Goal: Task Accomplishment & Management: Manage account settings

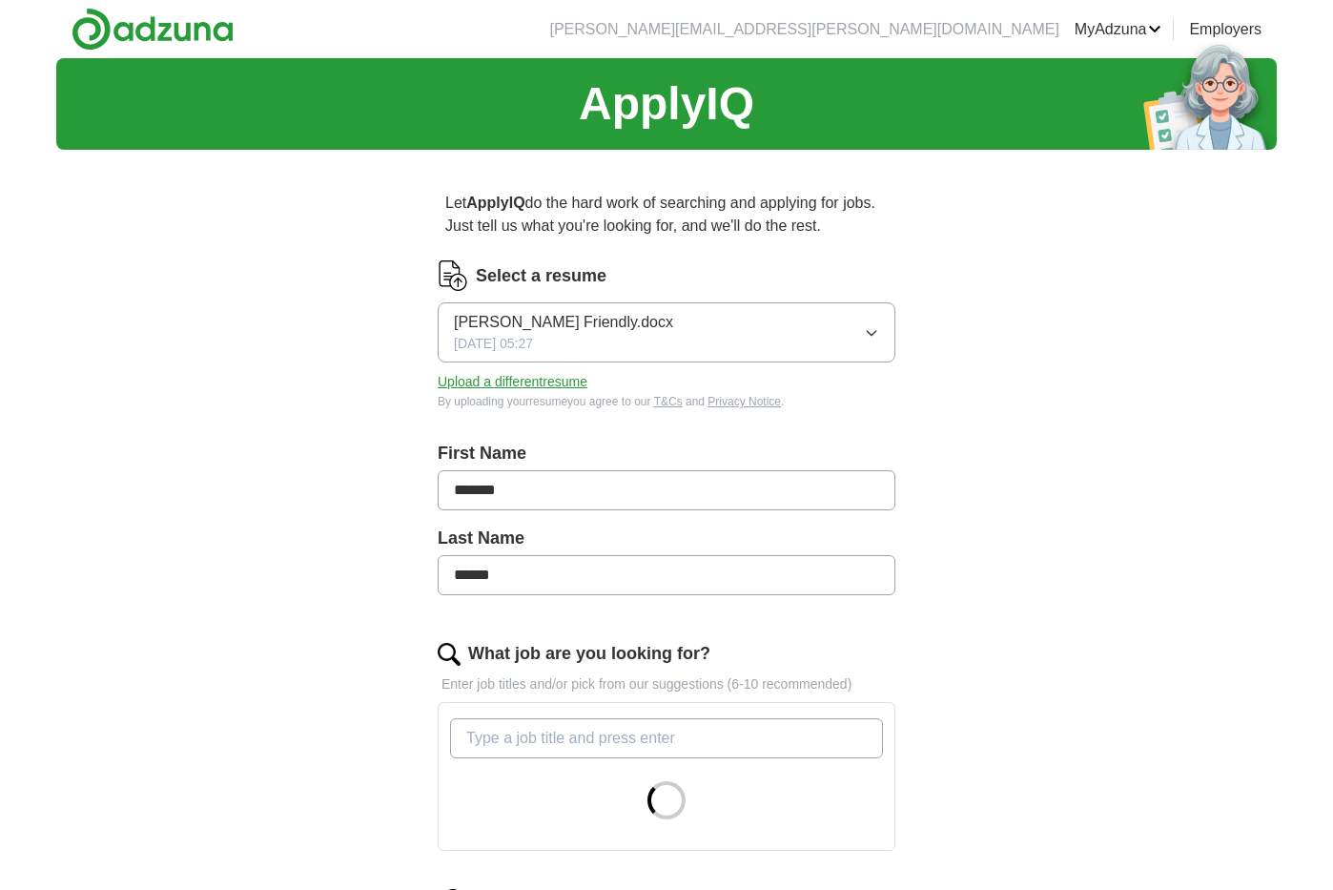
click at [522, 382] on button "Upload a different resume" at bounding box center [513, 382] width 150 height 20
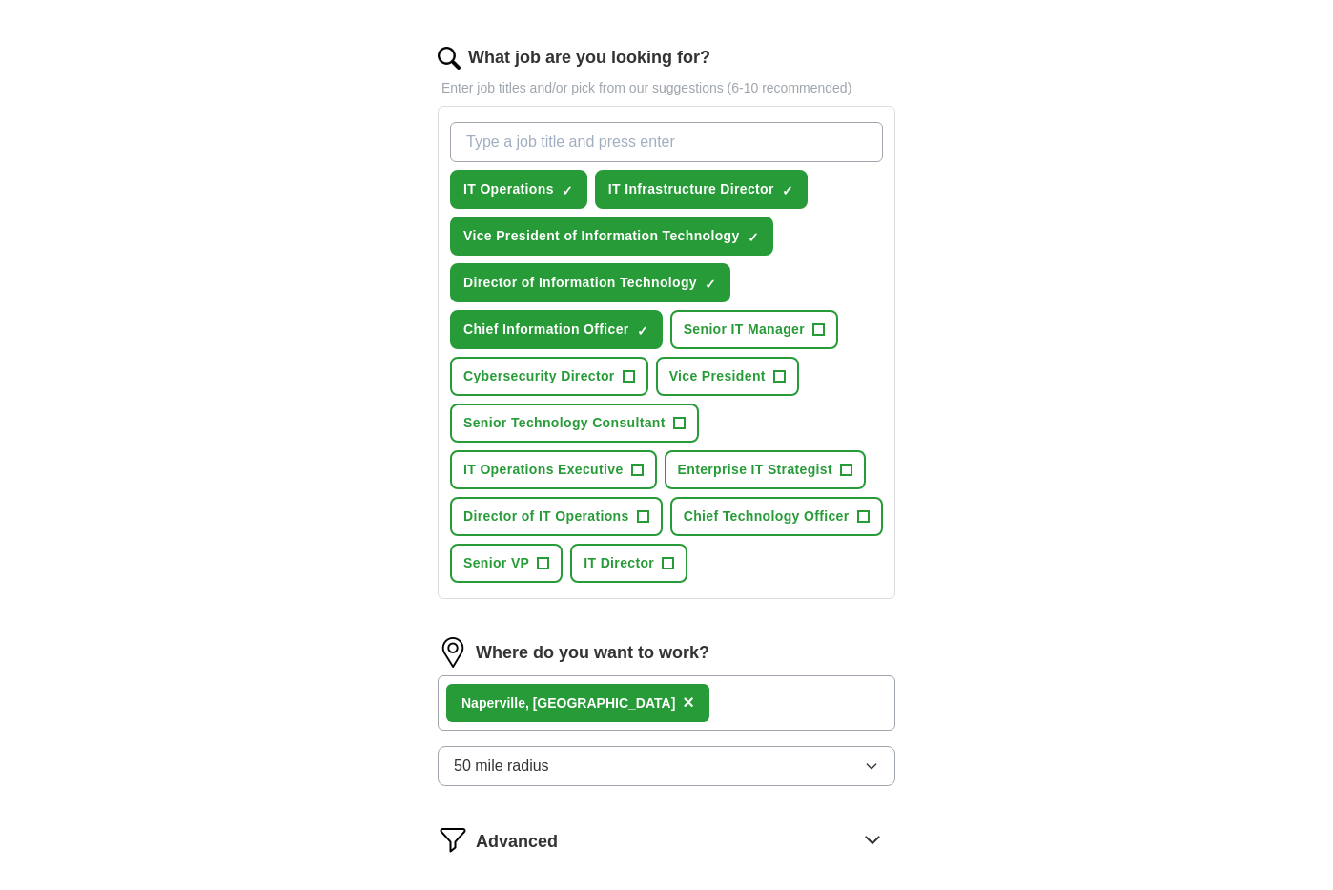
scroll to position [611, 0]
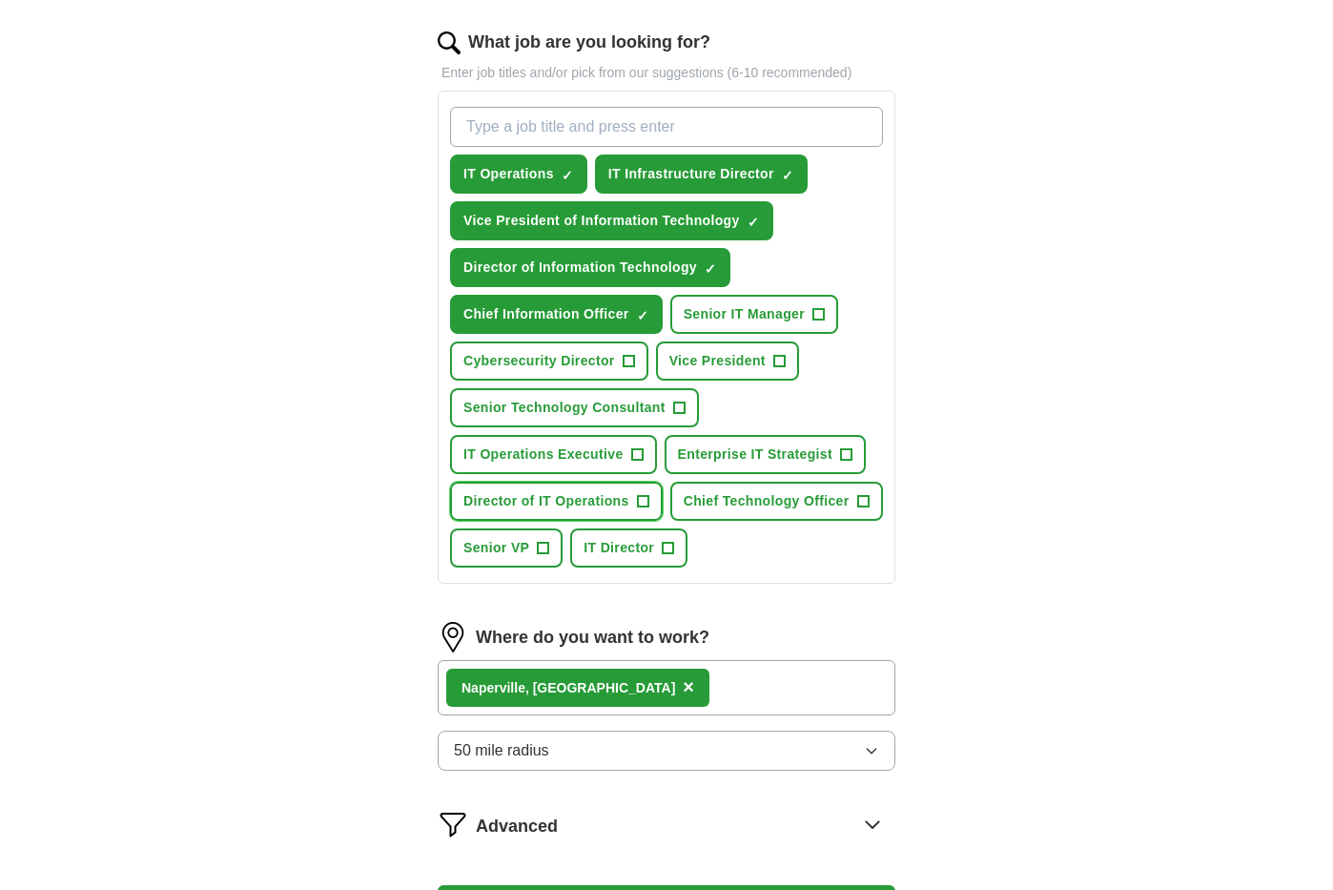
click at [580, 492] on span "Director of IT Operations" at bounding box center [547, 501] width 166 height 20
click at [606, 547] on span "IT Director" at bounding box center [619, 548] width 71 height 20
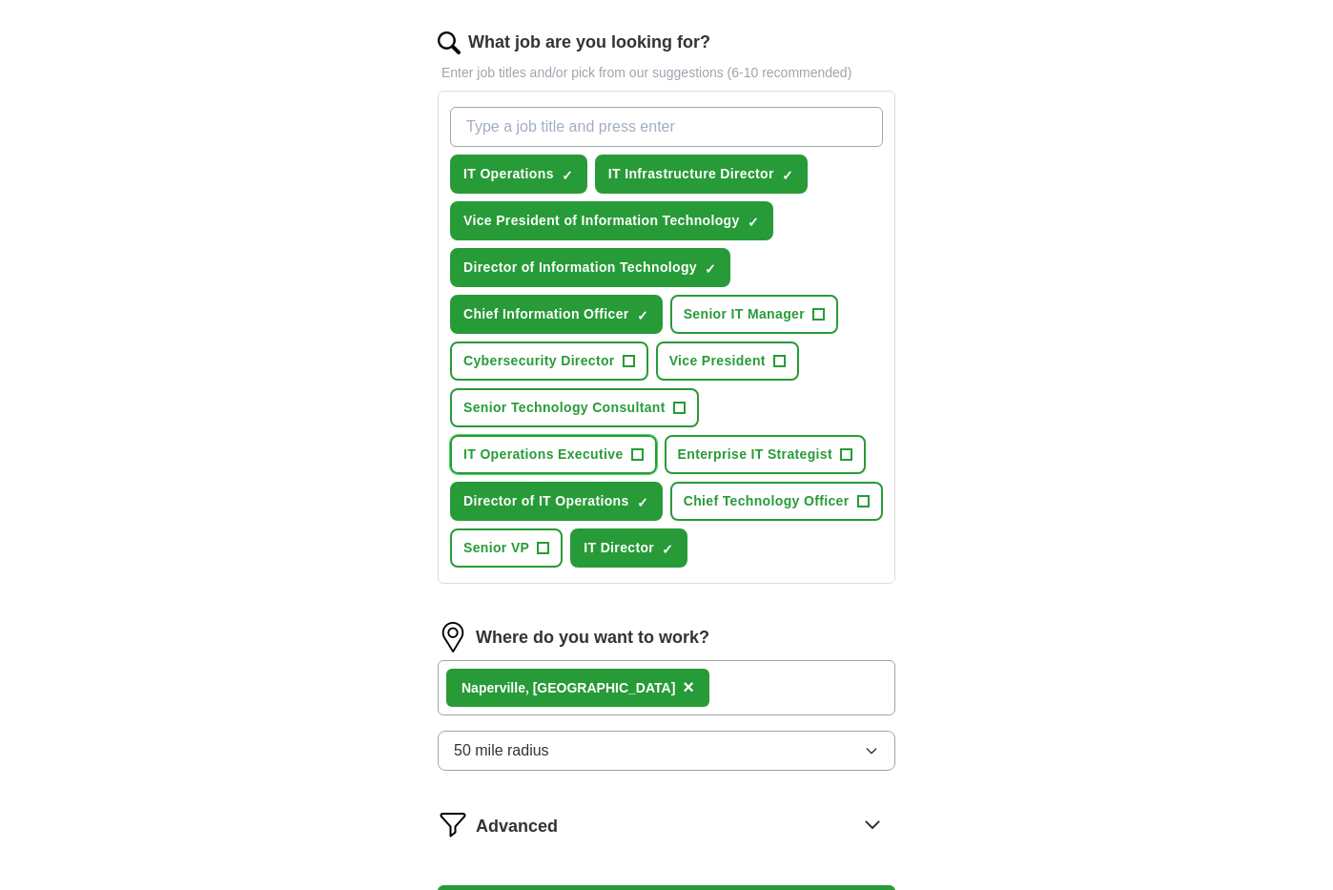
click at [532, 455] on span "IT Operations Executive" at bounding box center [544, 454] width 160 height 20
click at [726, 317] on span "Senior IT Manager" at bounding box center [744, 314] width 121 height 20
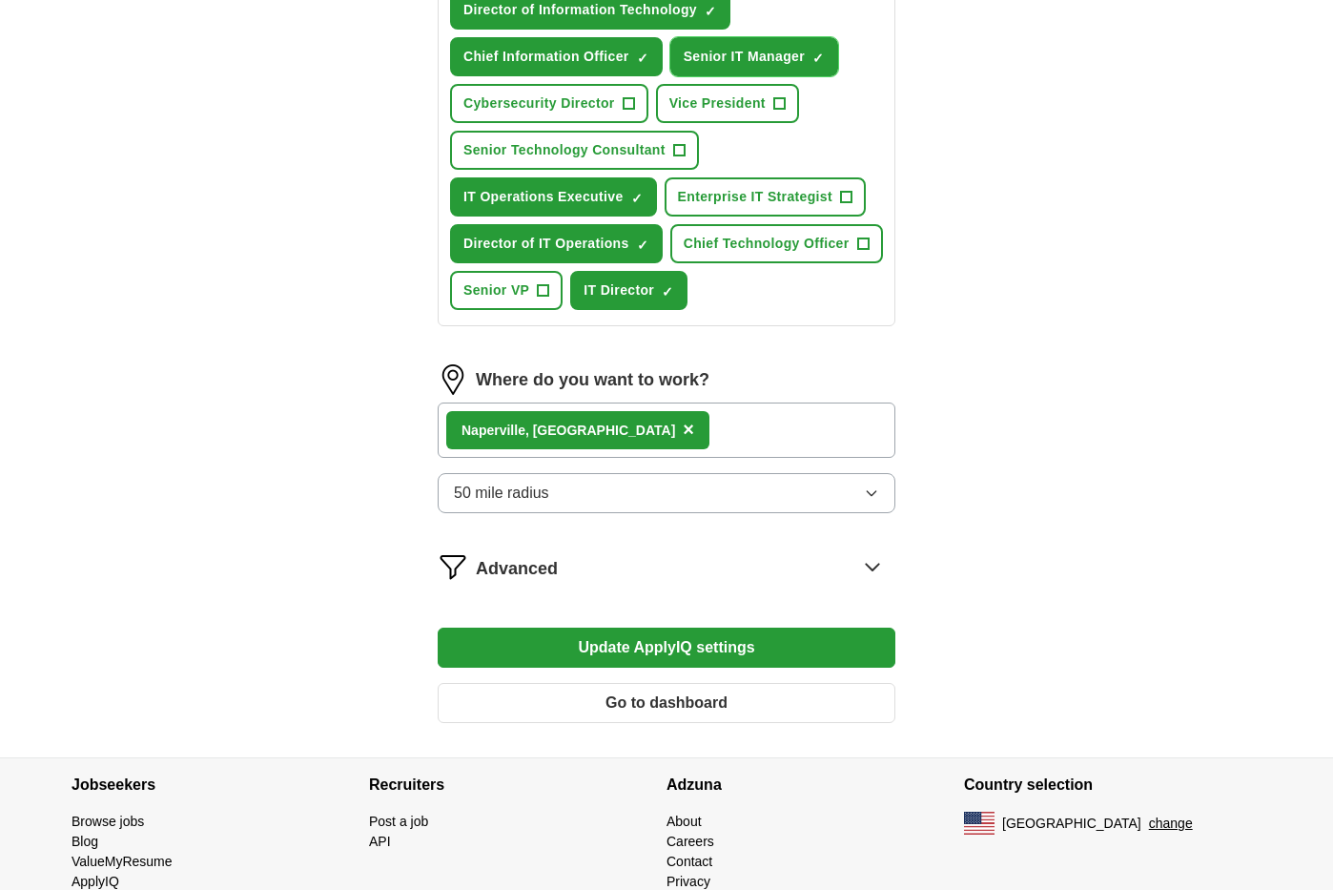
scroll to position [876, 0]
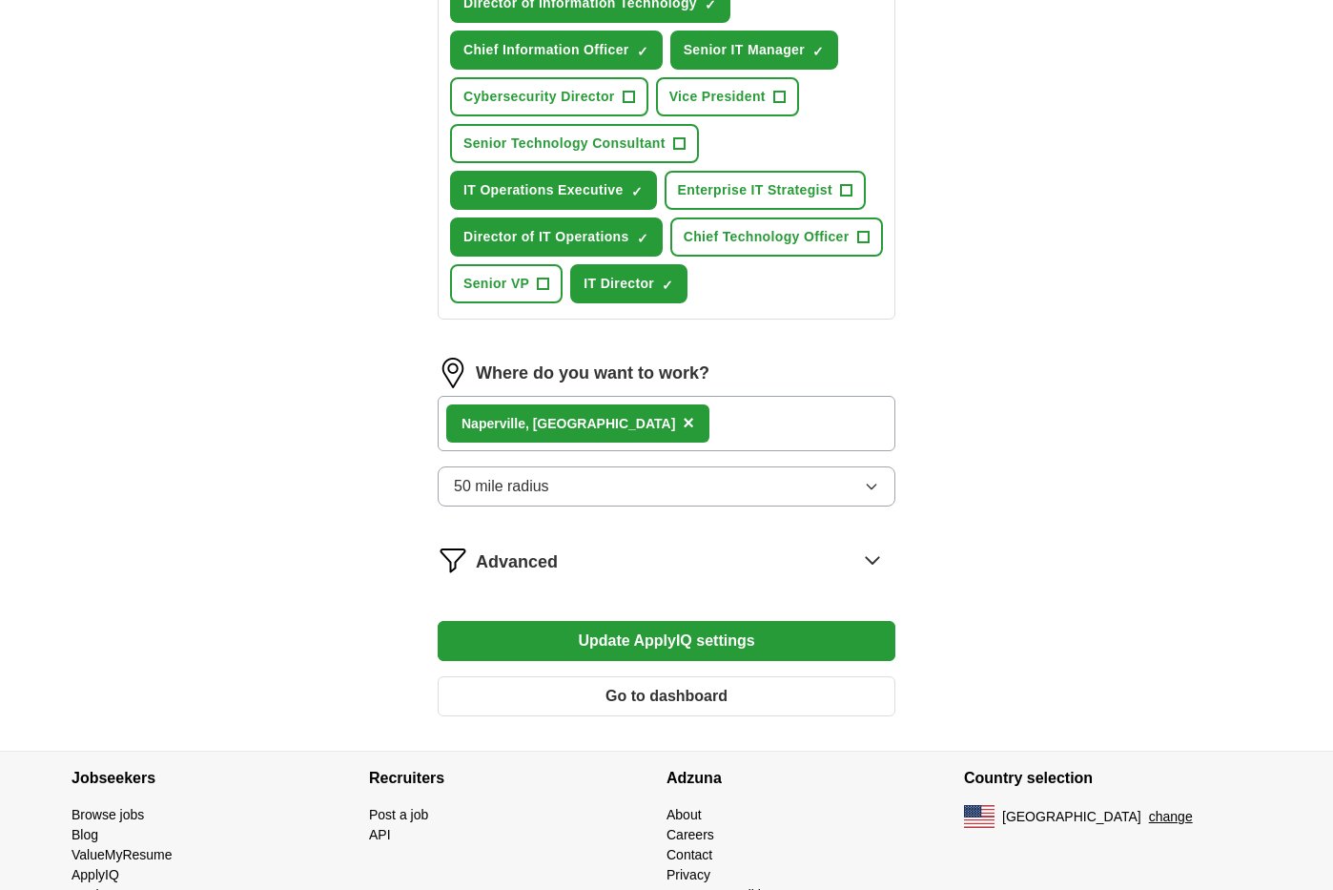
click at [638, 565] on div "Advanced" at bounding box center [686, 560] width 420 height 31
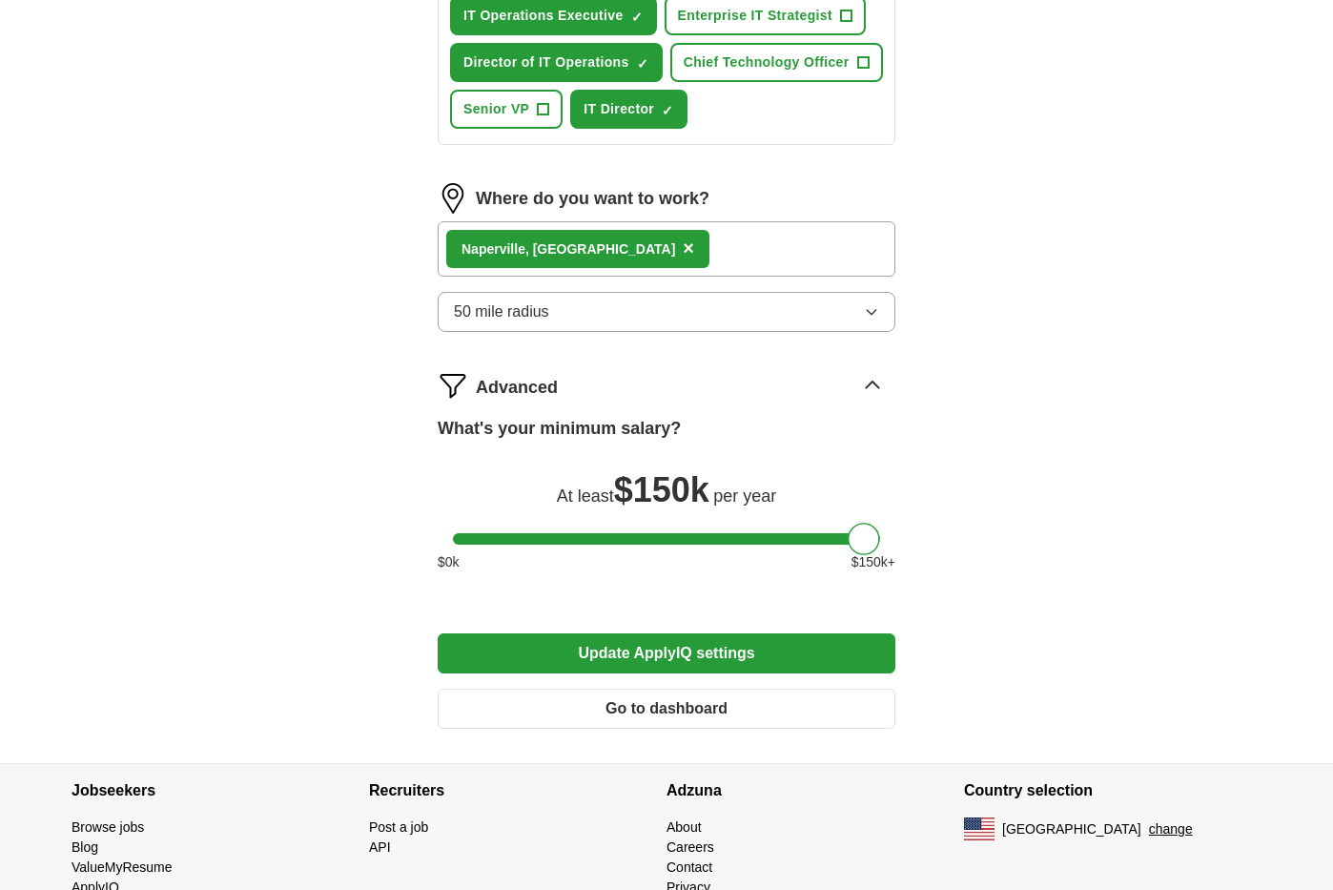
scroll to position [1054, 0]
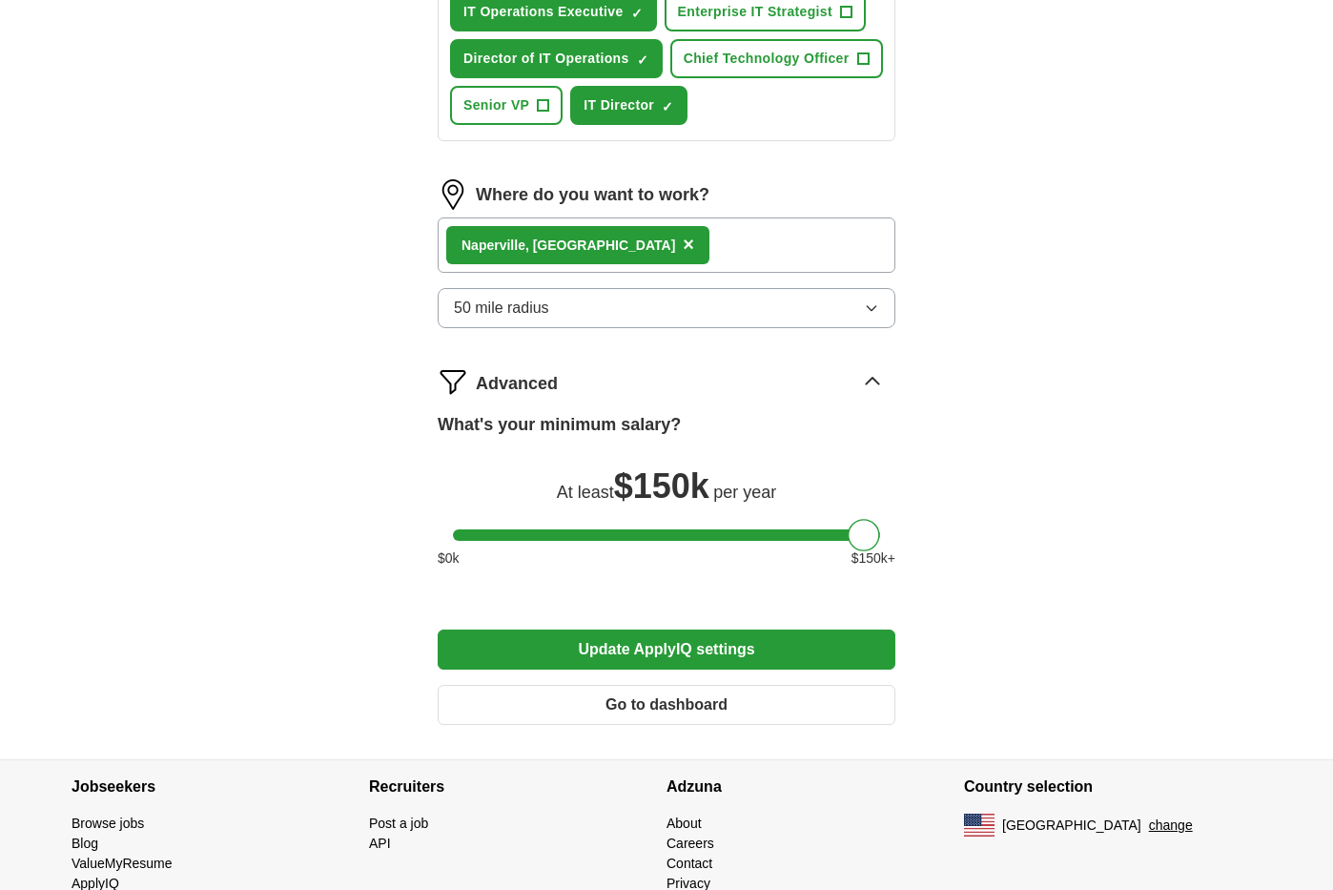
click at [737, 655] on button "Update ApplyIQ settings" at bounding box center [667, 649] width 458 height 40
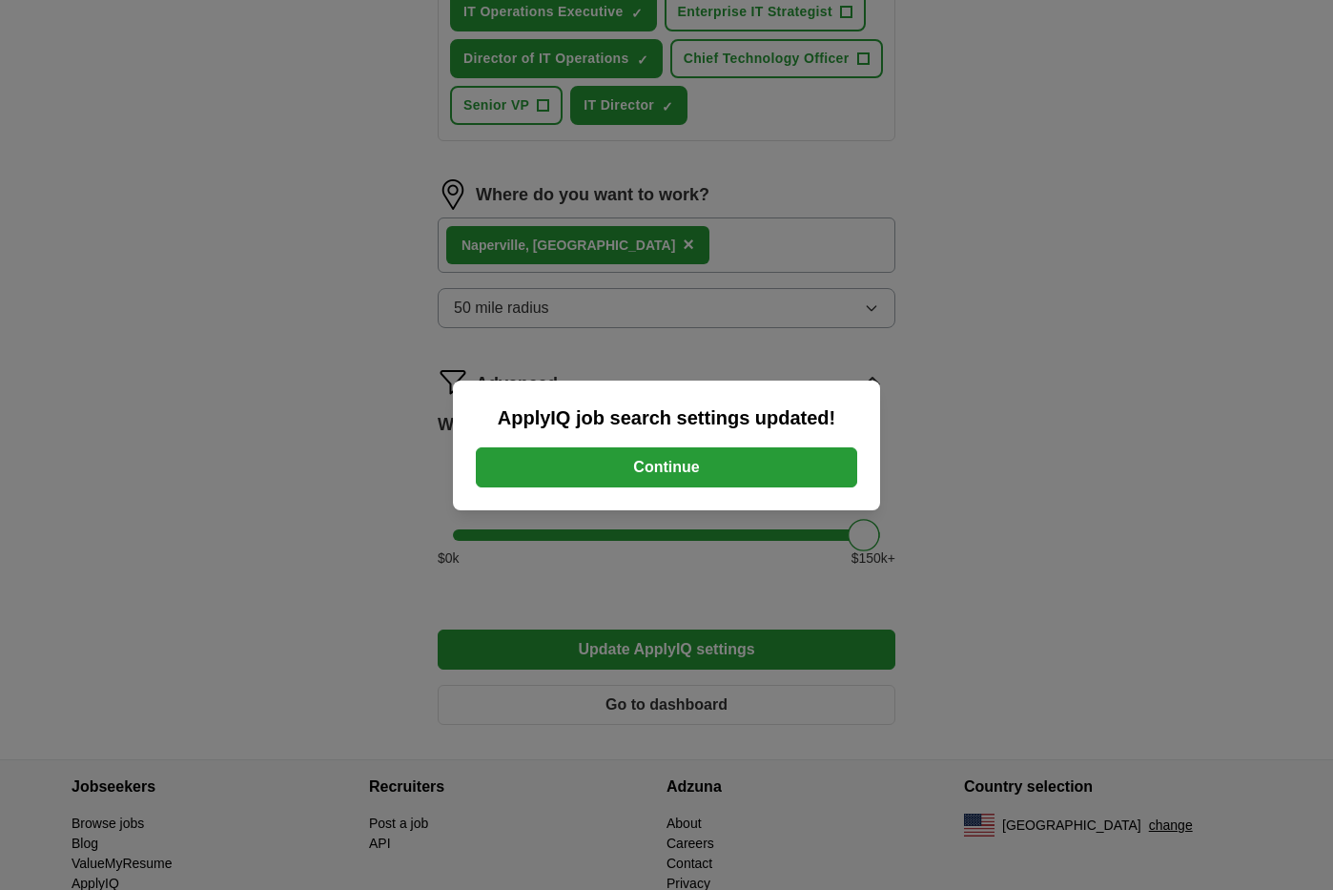
click at [718, 463] on button "Continue" at bounding box center [667, 467] width 382 height 40
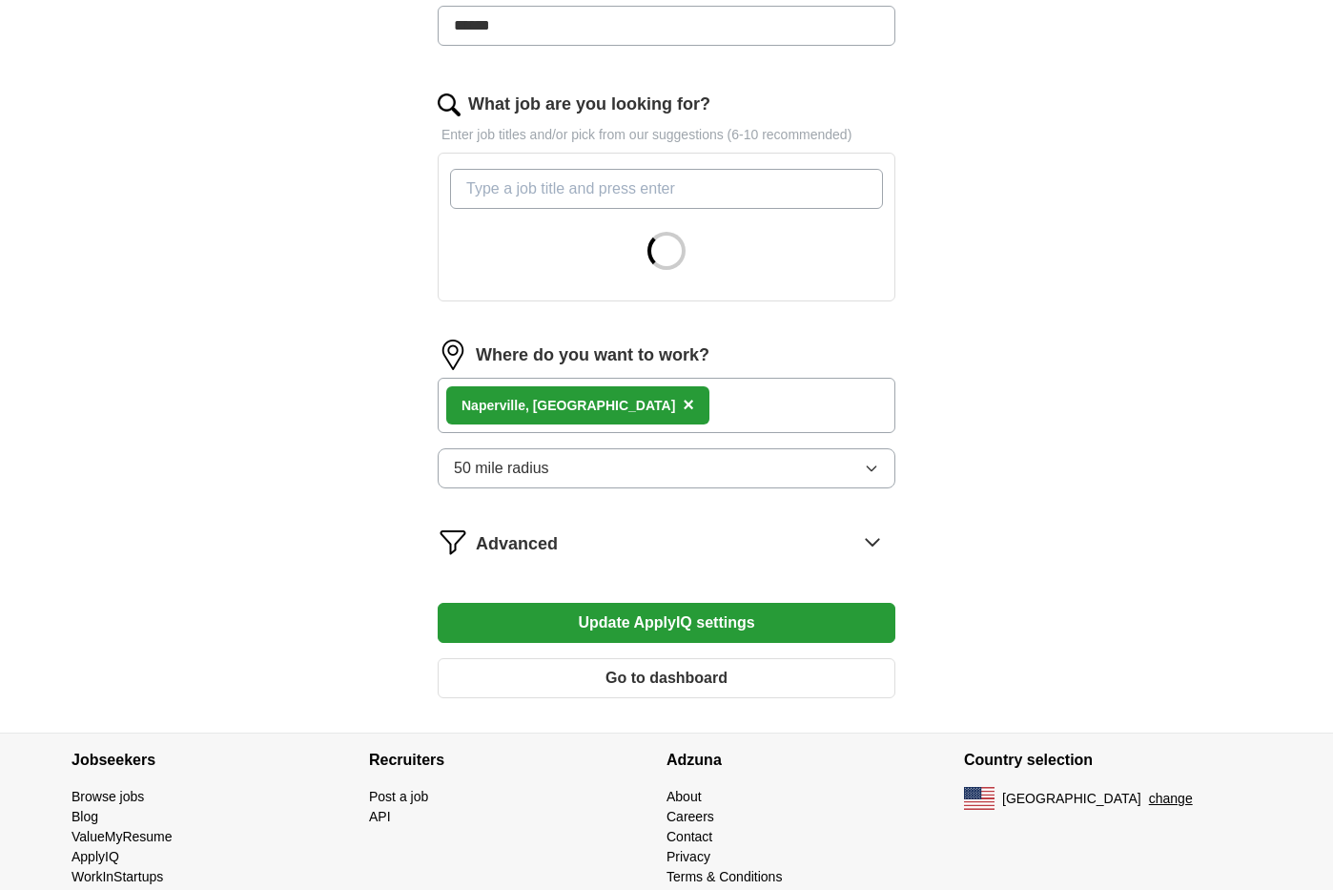
scroll to position [586, 0]
